Goal: Task Accomplishment & Management: Manage account settings

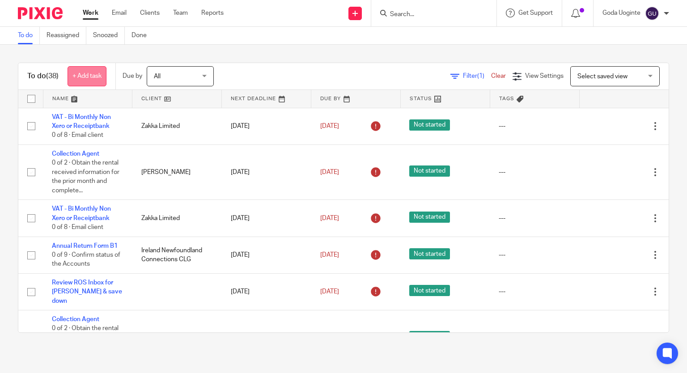
click at [98, 77] on link "+ Add task" at bounding box center [87, 76] width 39 height 20
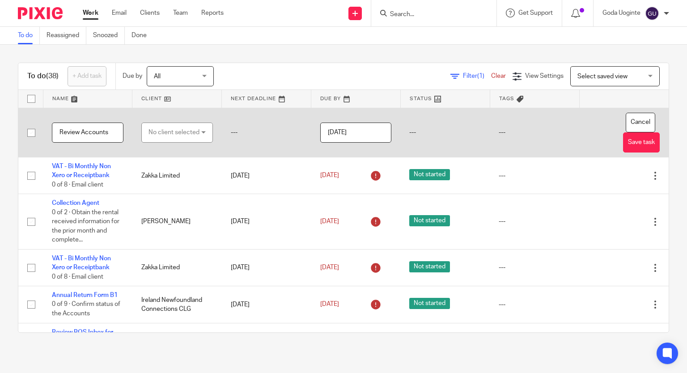
type input "Review Accounts"
click at [176, 128] on div "No client selected" at bounding box center [174, 132] width 51 height 19
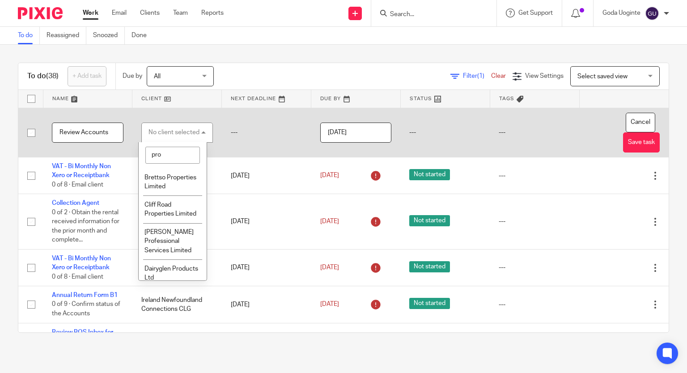
type input "prof"
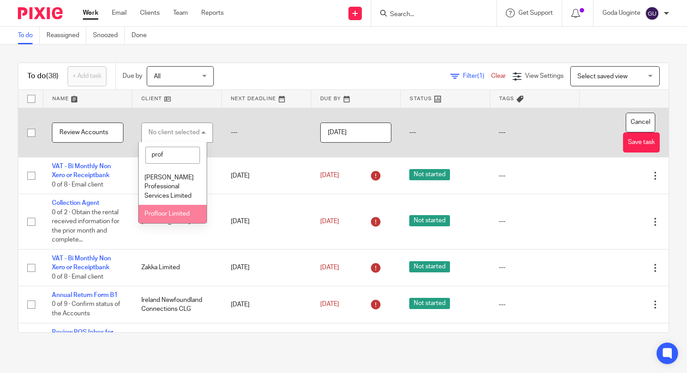
click at [158, 218] on li "Profloor Limited" at bounding box center [173, 214] width 68 height 18
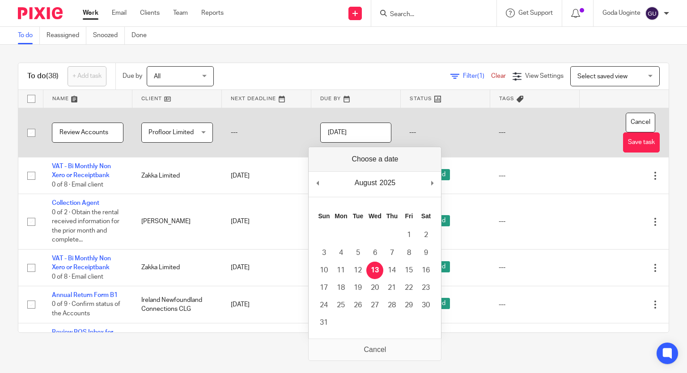
click at [354, 136] on input "[DATE]" at bounding box center [356, 133] width 72 height 20
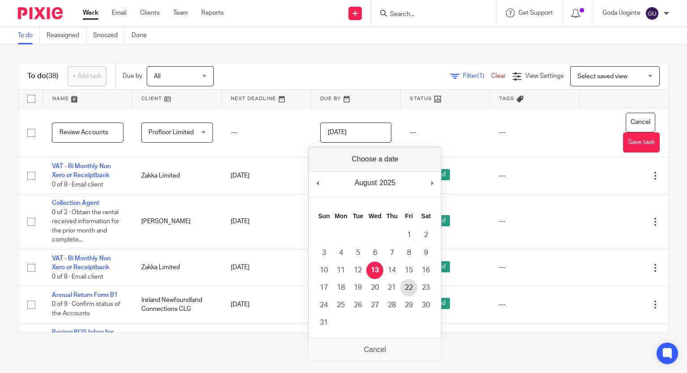
type input "2025-08-22"
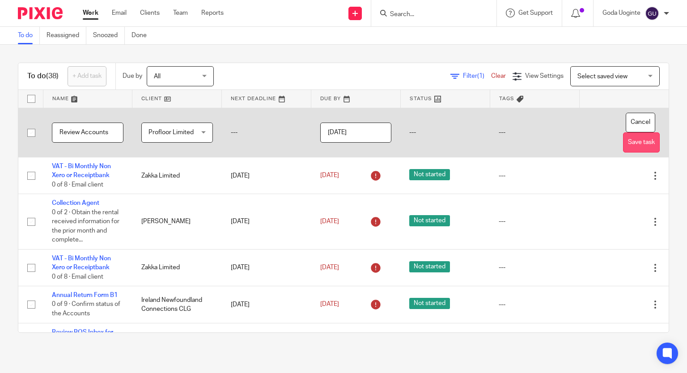
click at [623, 140] on button "Save task" at bounding box center [641, 142] width 37 height 20
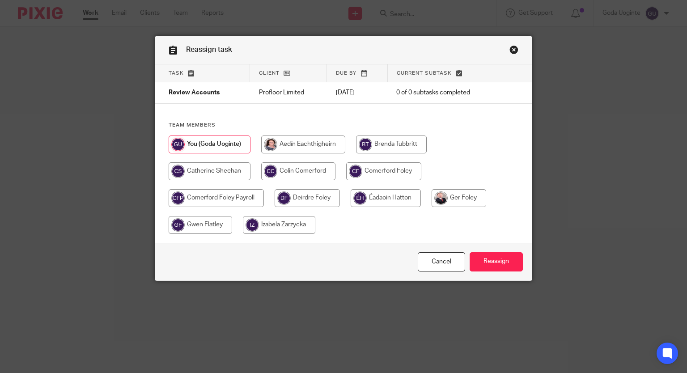
click at [456, 199] on input "radio" at bounding box center [459, 198] width 55 height 18
radio input "true"
click at [495, 260] on input "Reassign" at bounding box center [496, 261] width 53 height 19
